Goal: Task Accomplishment & Management: Complete application form

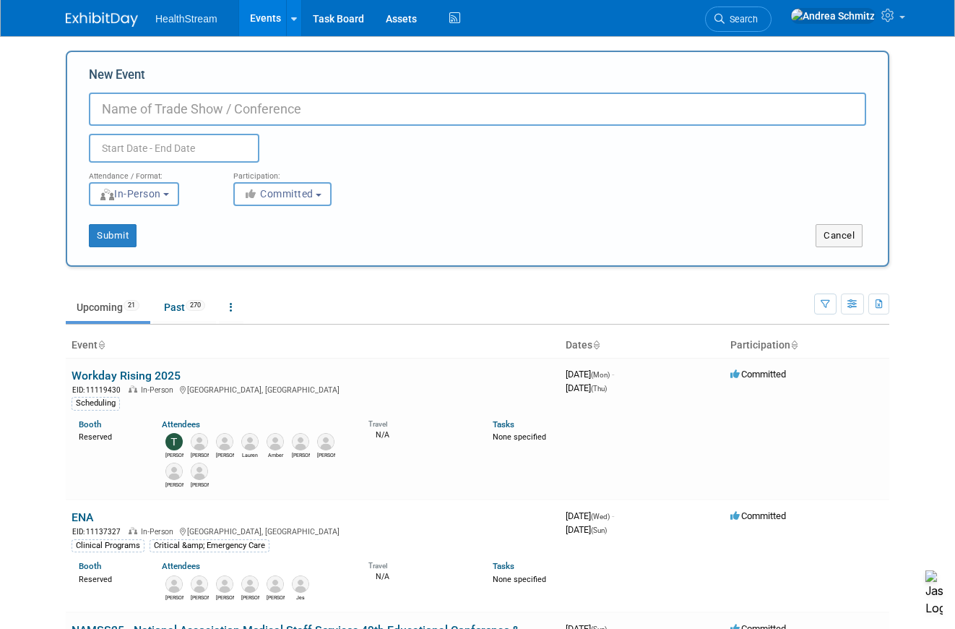
click at [311, 111] on input "New Event" at bounding box center [478, 109] width 778 height 33
paste input "Community Health Conference (CHI) & Expo"
click at [95, 111] on input "Community Health Conference (CHI) & Expo" at bounding box center [478, 109] width 778 height 33
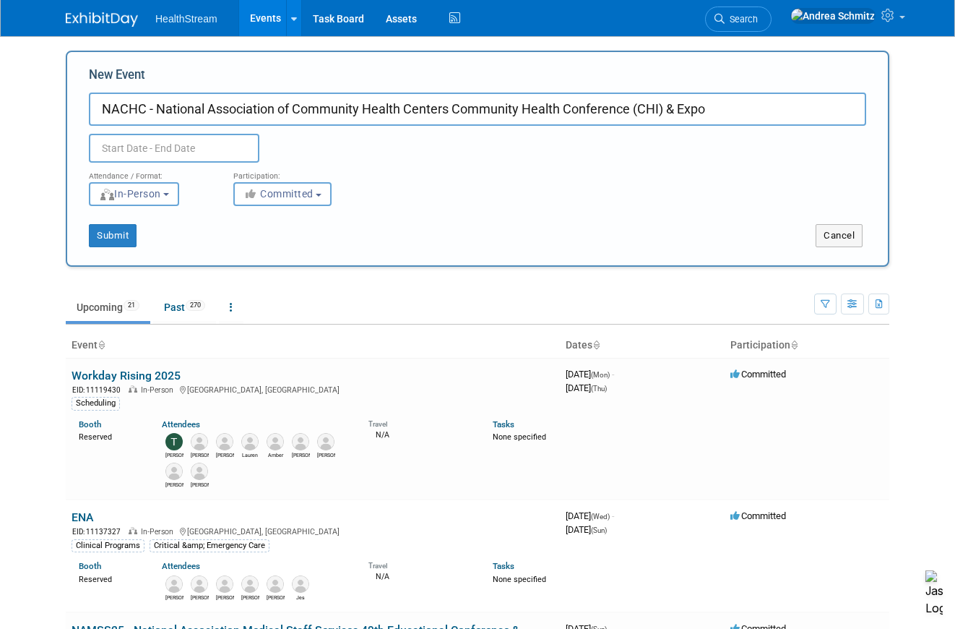
type input "NACHC - National Association of Community Health Centers Community Health Confe…"
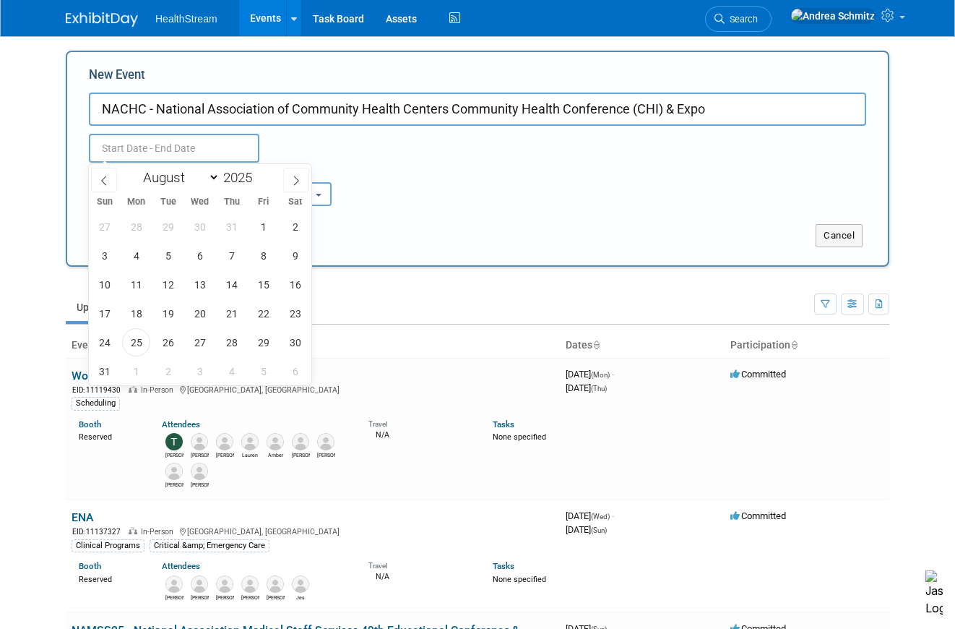
click at [124, 148] on input "text" at bounding box center [174, 148] width 171 height 29
click at [258, 174] on span at bounding box center [258, 173] width 10 height 9
type input "2026"
click at [104, 309] on span "16" at bounding box center [104, 313] width 28 height 28
click at [160, 309] on span "18" at bounding box center [168, 313] width 28 height 28
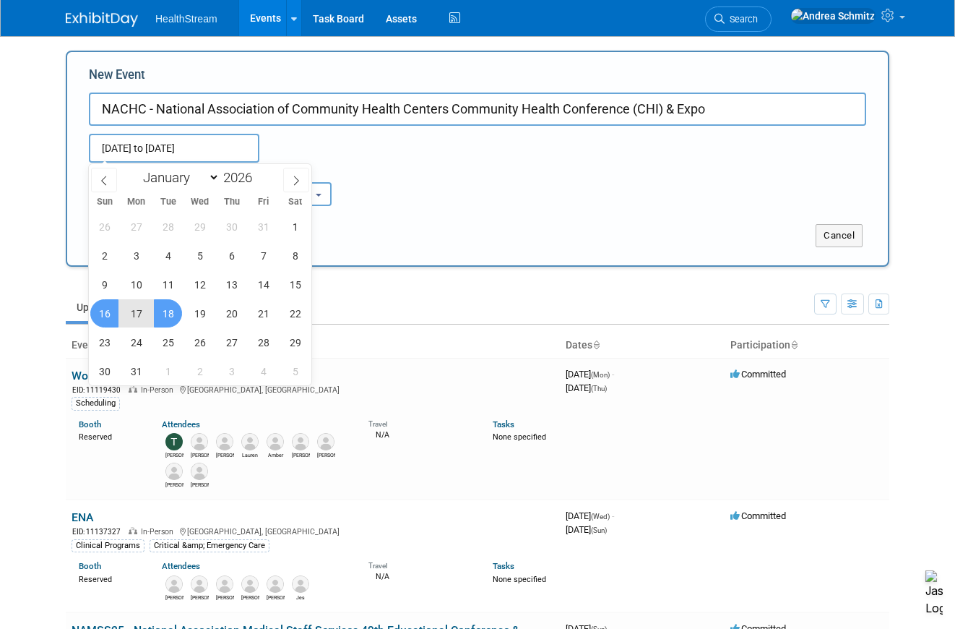
type input "[DATE] to [DATE]"
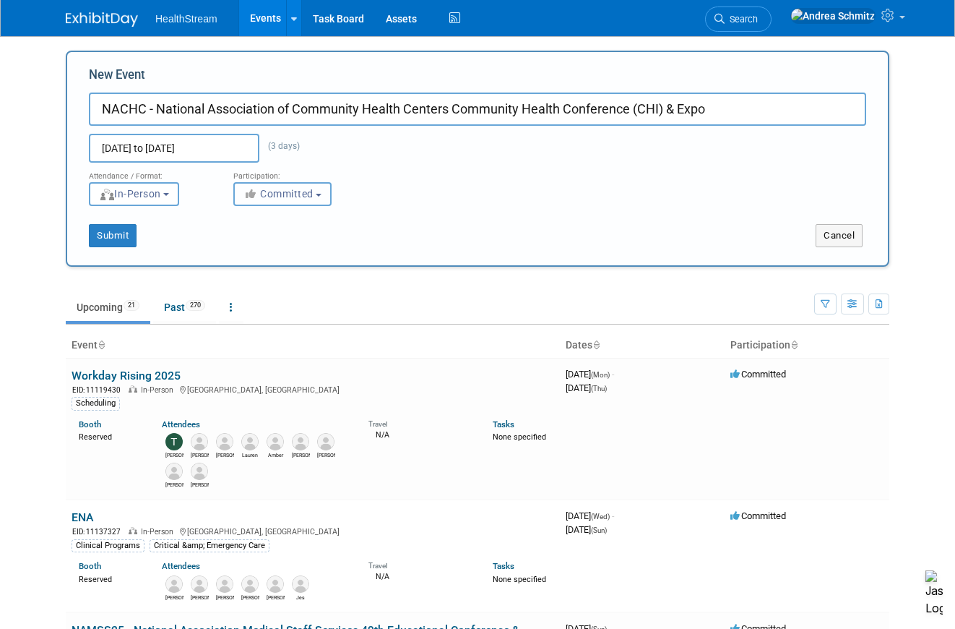
click at [267, 192] on span "Committed" at bounding box center [279, 194] width 70 height 12
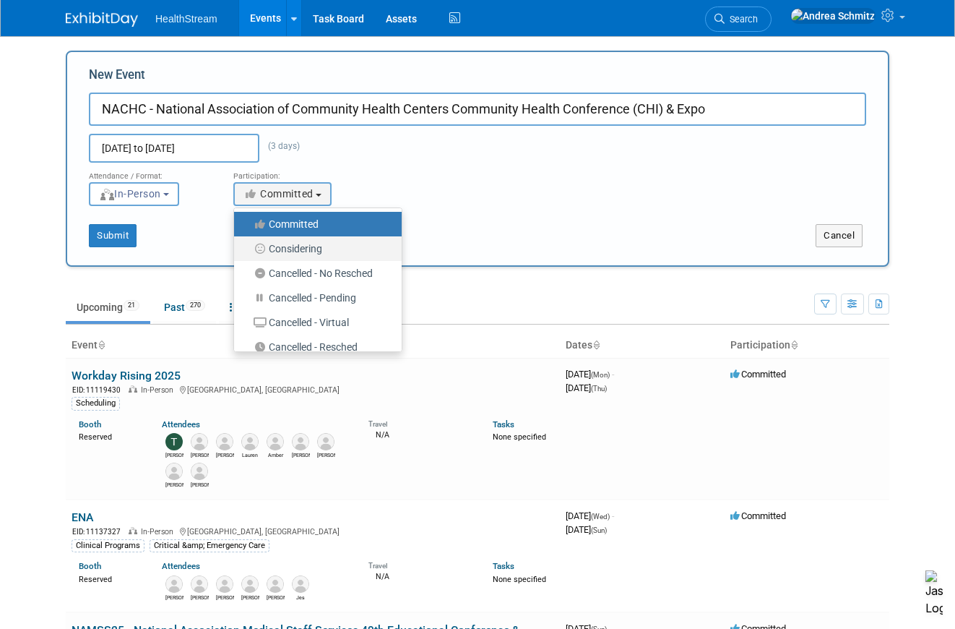
click at [272, 247] on label "Considering" at bounding box center [314, 248] width 146 height 19
click at [247, 247] on input "Considering" at bounding box center [242, 248] width 9 height 9
select select "2"
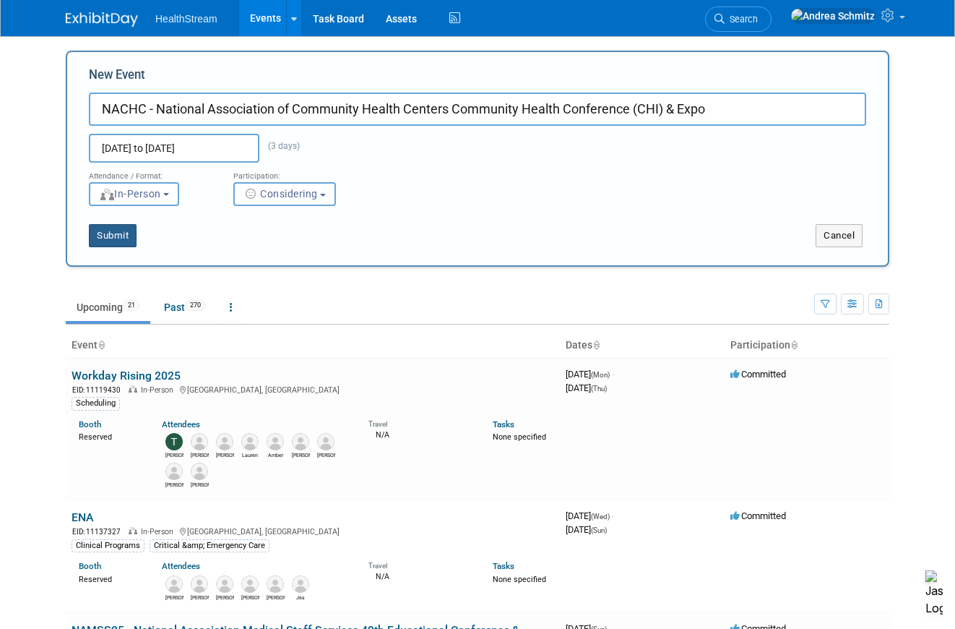
click at [118, 234] on button "Submit" at bounding box center [113, 235] width 48 height 23
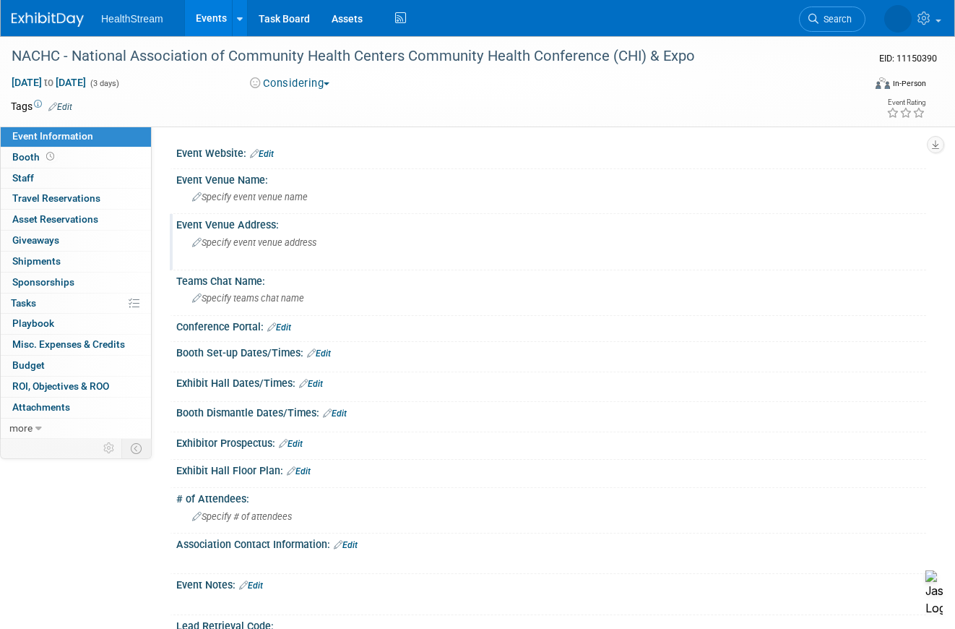
click at [259, 240] on span "Specify event venue address" at bounding box center [254, 242] width 124 height 11
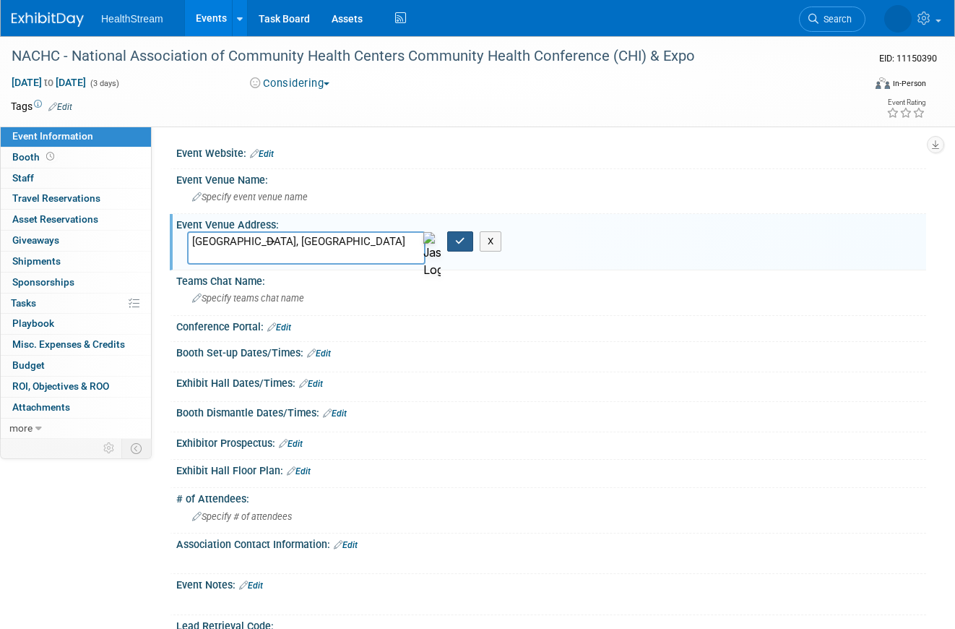
type textarea "Las Vegas, NV"
click at [454, 240] on button "button" at bounding box center [460, 241] width 26 height 20
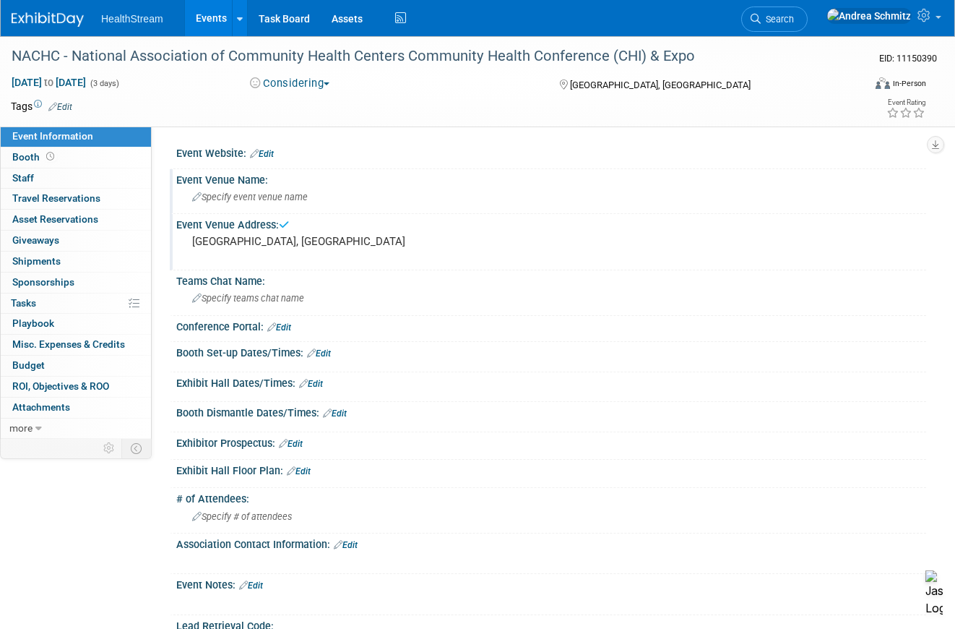
click at [232, 202] on div "Specify event venue name" at bounding box center [551, 197] width 728 height 22
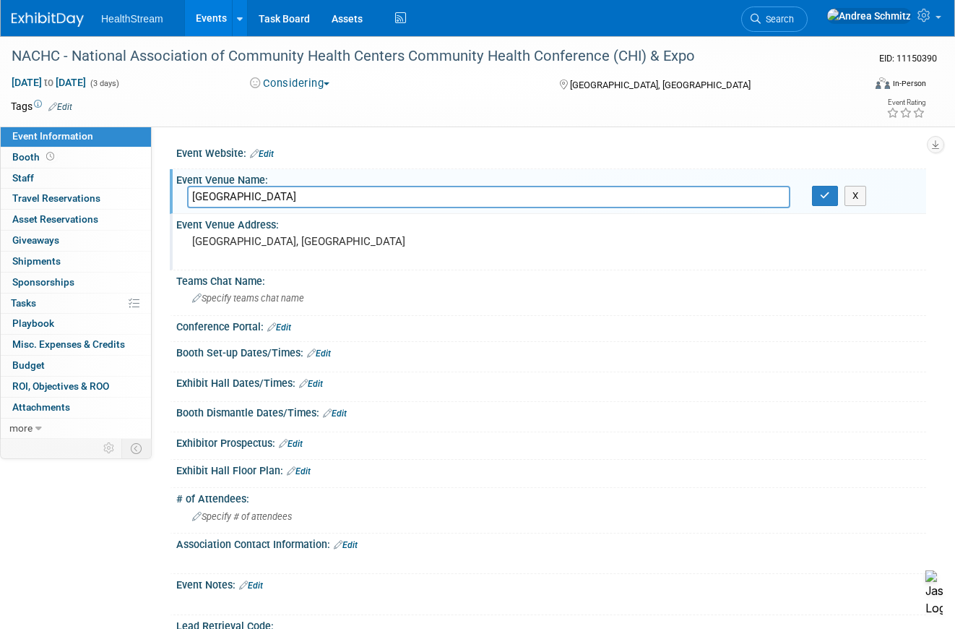
type input "Aria Resort"
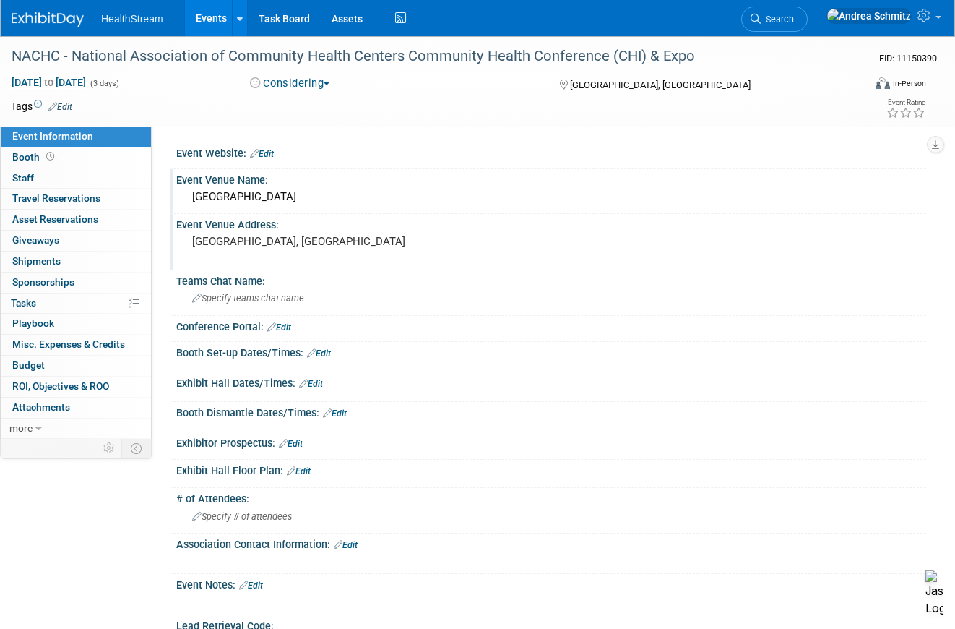
click at [244, 154] on div "Event Website: Edit" at bounding box center [551, 151] width 750 height 19
click at [257, 153] on icon at bounding box center [254, 153] width 9 height 9
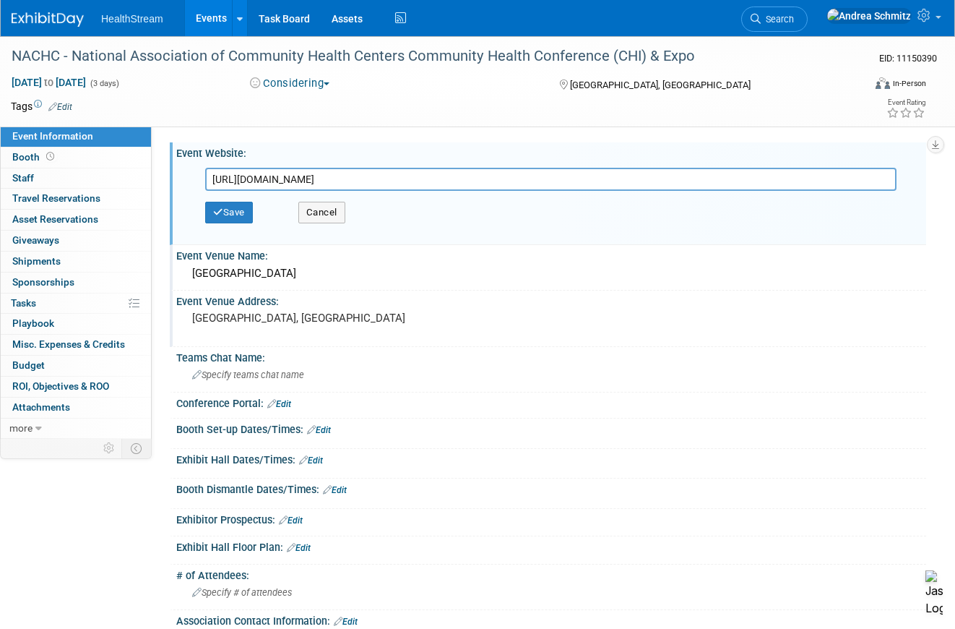
type input "https://www.nachc.org/training-events/conferences/"
click at [226, 224] on div "Save Cancel" at bounding box center [554, 212] width 699 height 43
click at [229, 209] on button "Save" at bounding box center [229, 213] width 48 height 22
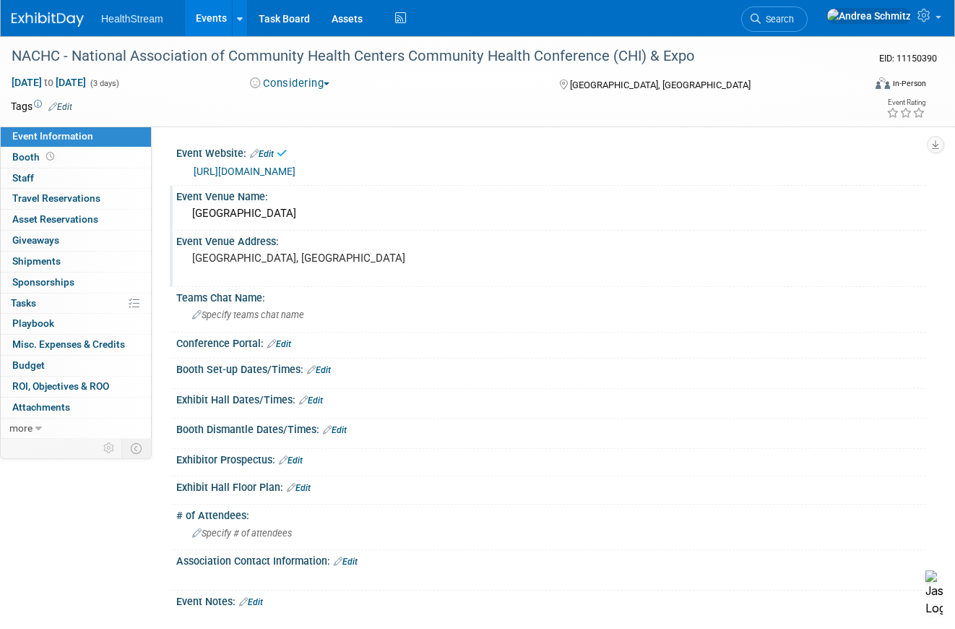
click at [61, 105] on link "Edit" at bounding box center [60, 107] width 24 height 10
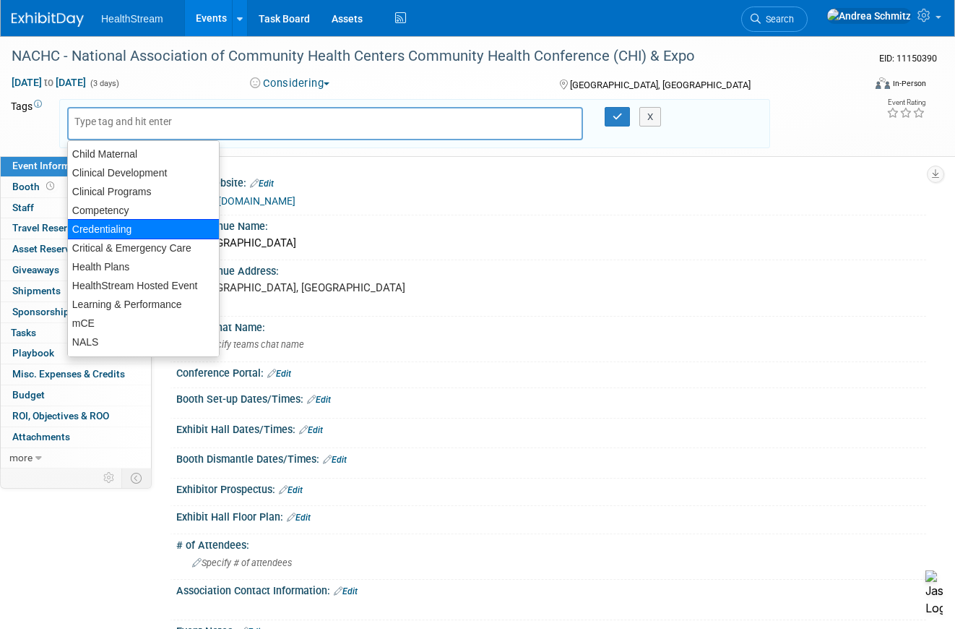
click at [124, 226] on div "Credentialing" at bounding box center [143, 229] width 152 height 20
type input "Credentialing"
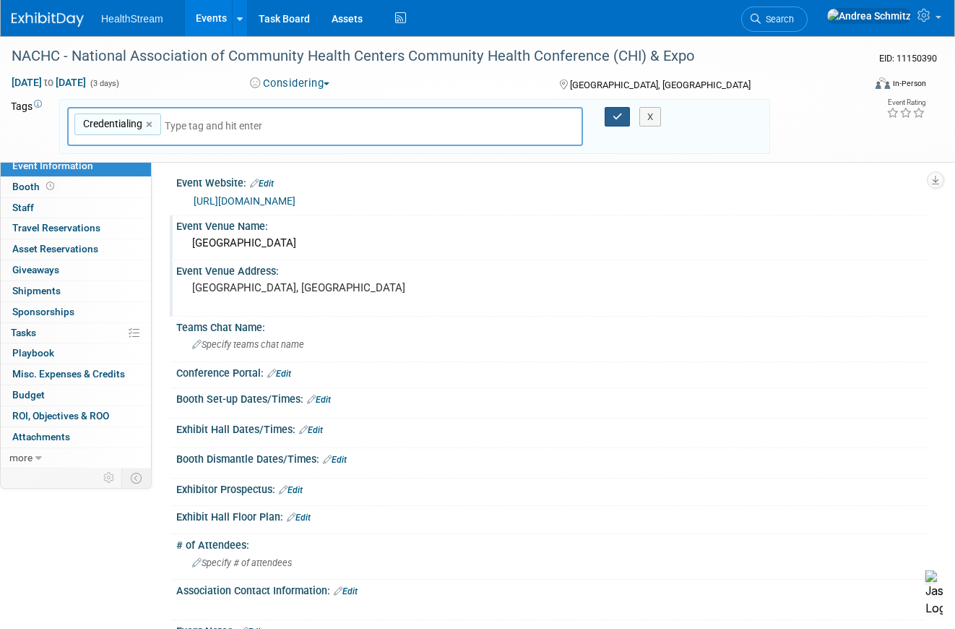
click at [609, 118] on button "button" at bounding box center [618, 117] width 26 height 20
